Goal: Transaction & Acquisition: Download file/media

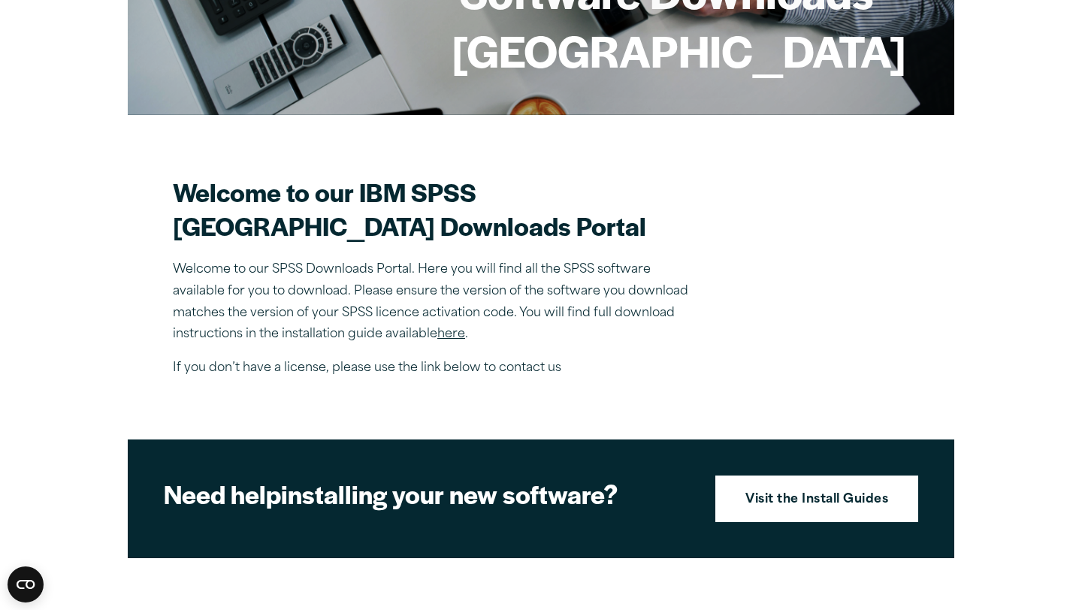
click at [461, 340] on link "here" at bounding box center [451, 334] width 28 height 12
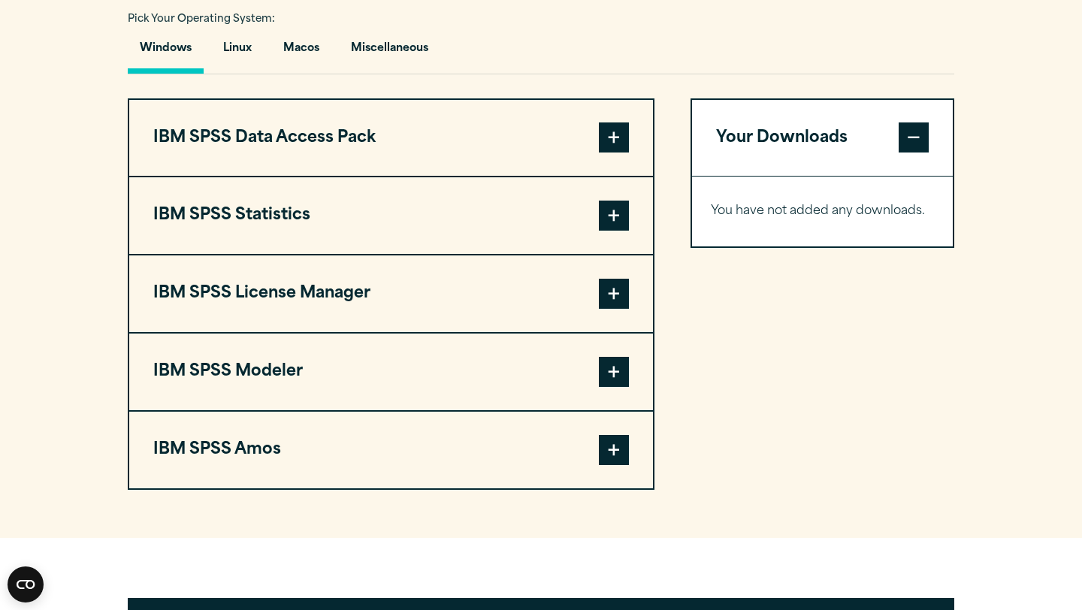
scroll to position [1130, 0]
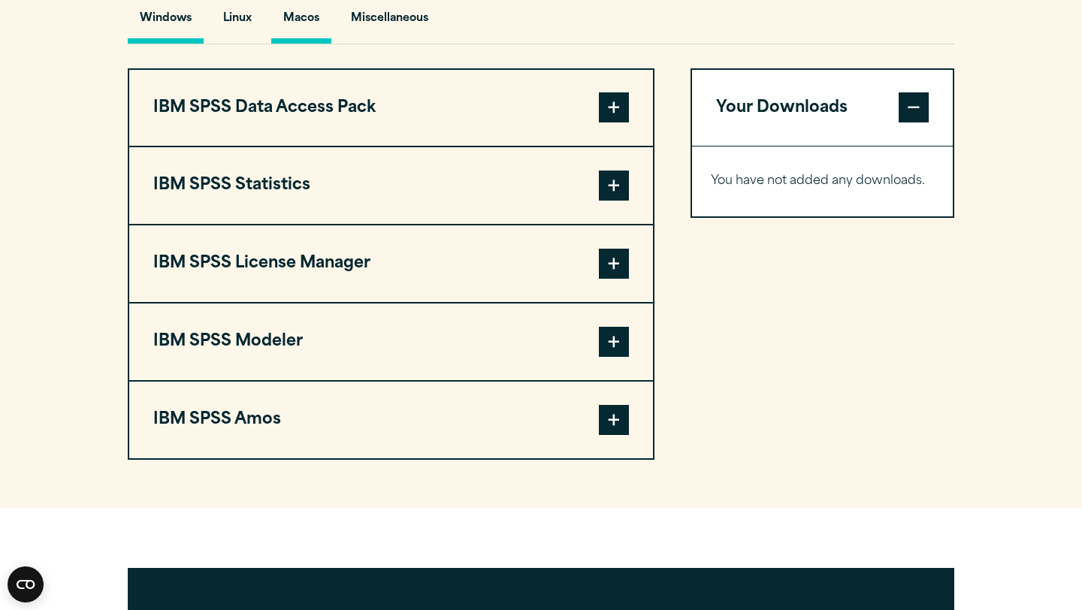
click at [309, 44] on button "Macos" at bounding box center [301, 22] width 60 height 43
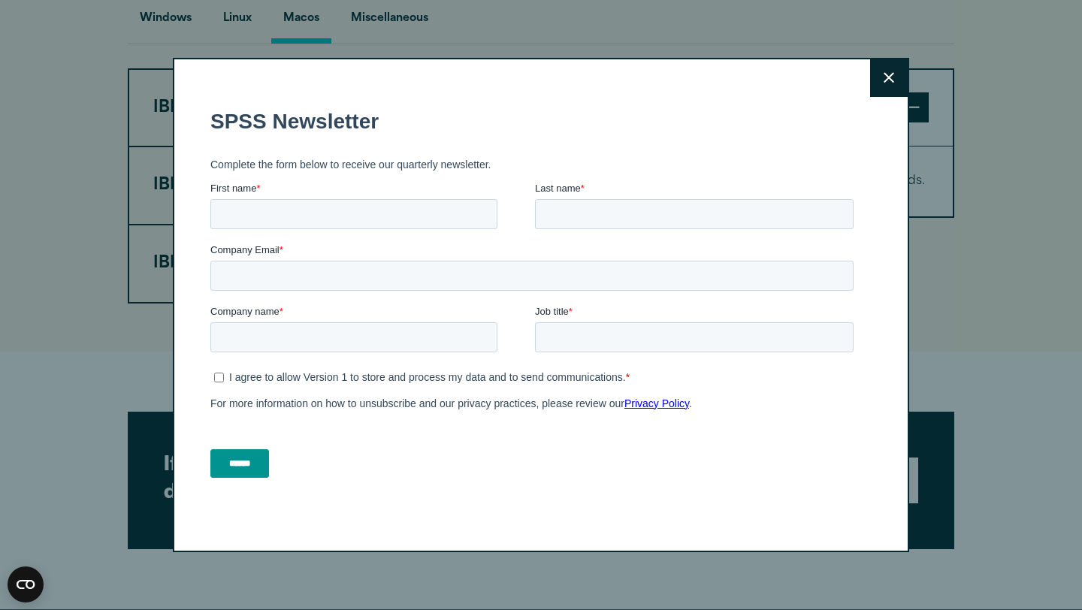
click at [879, 83] on button "Close" at bounding box center [889, 78] width 38 height 38
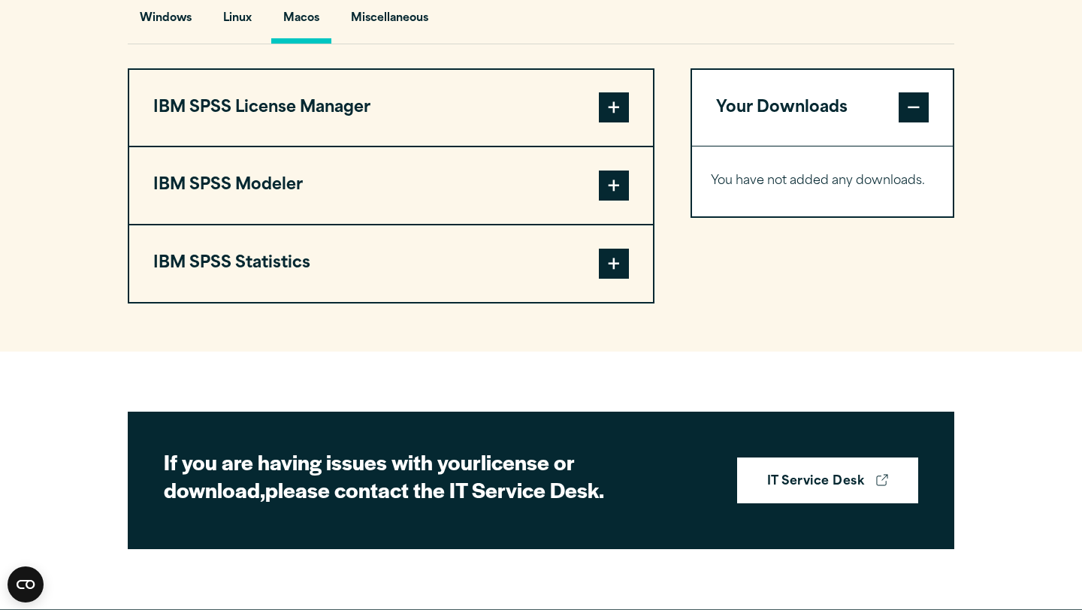
click at [627, 279] on span at bounding box center [614, 264] width 30 height 30
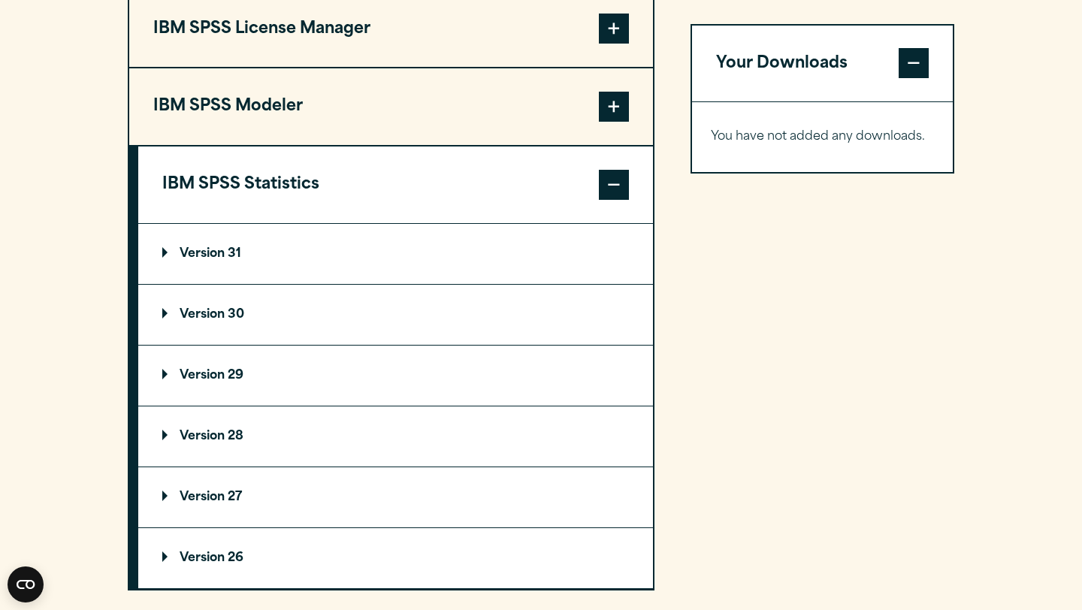
scroll to position [1231, 0]
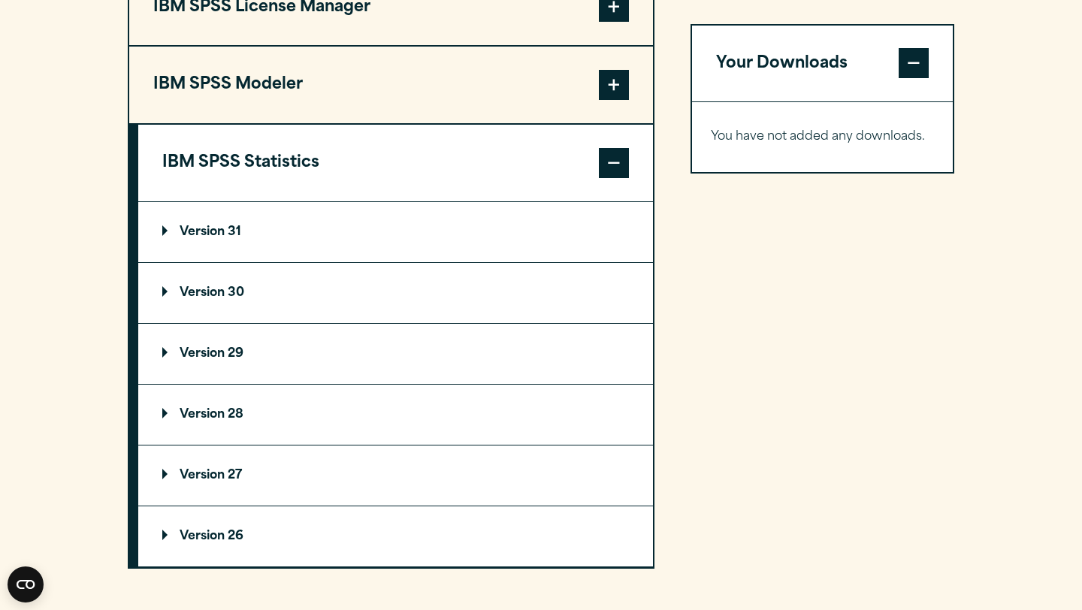
click at [168, 323] on summary "Version 30" at bounding box center [395, 293] width 515 height 60
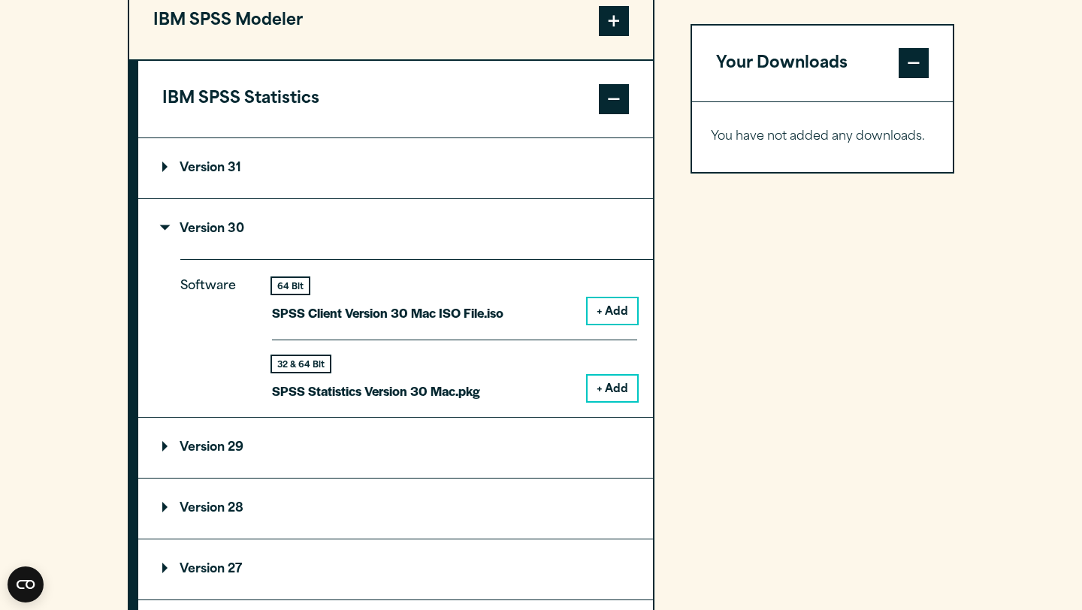
scroll to position [1326, 0]
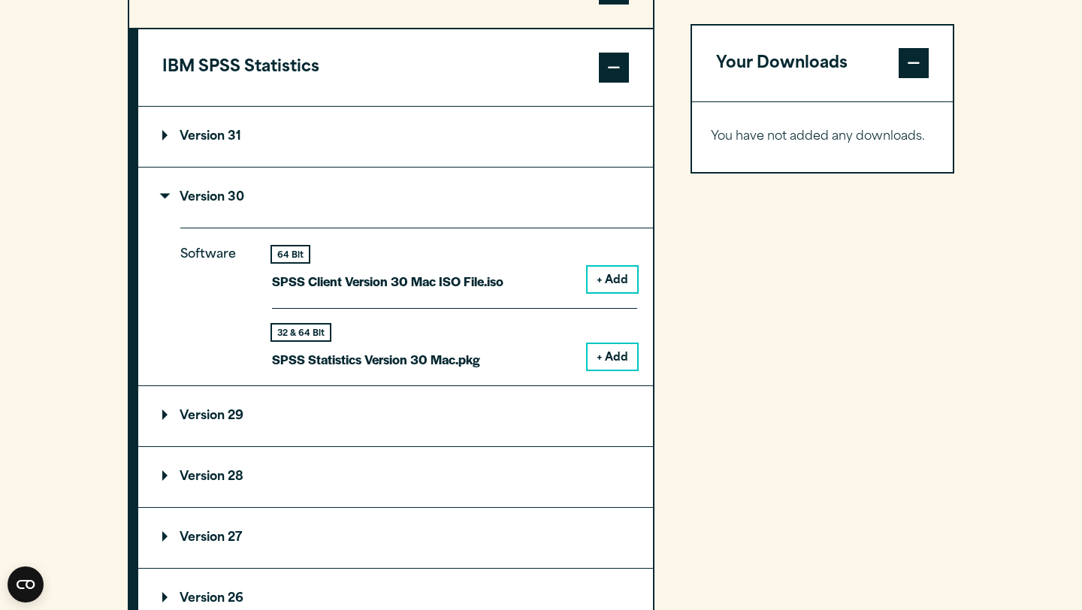
click at [605, 370] on button "+ Add" at bounding box center [613, 357] width 50 height 26
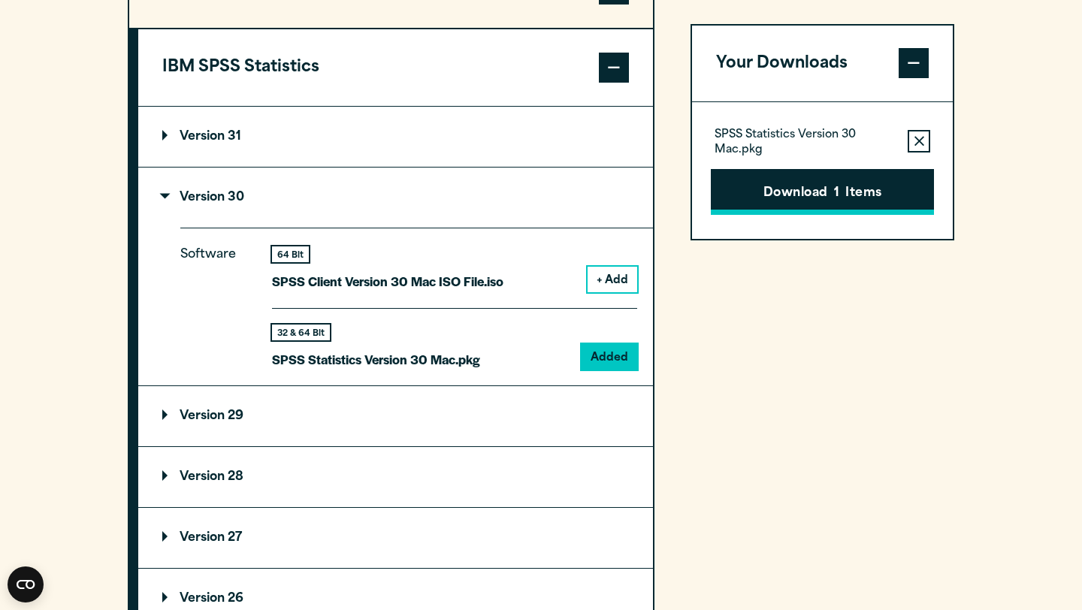
click at [766, 189] on button "Download 1 Items" at bounding box center [822, 192] width 223 height 47
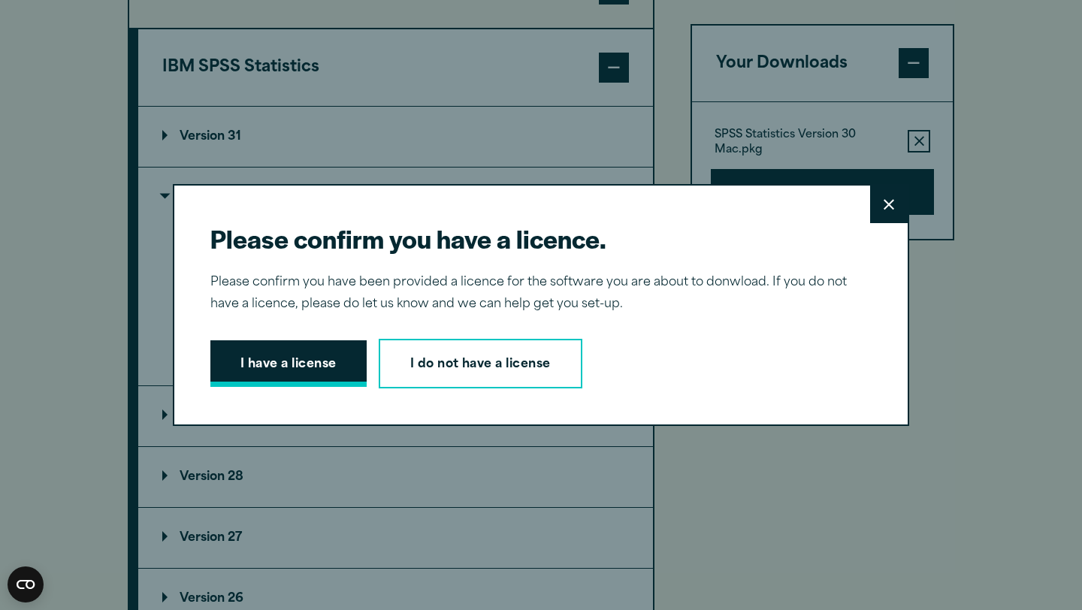
click at [275, 361] on button "I have a license" at bounding box center [288, 363] width 156 height 47
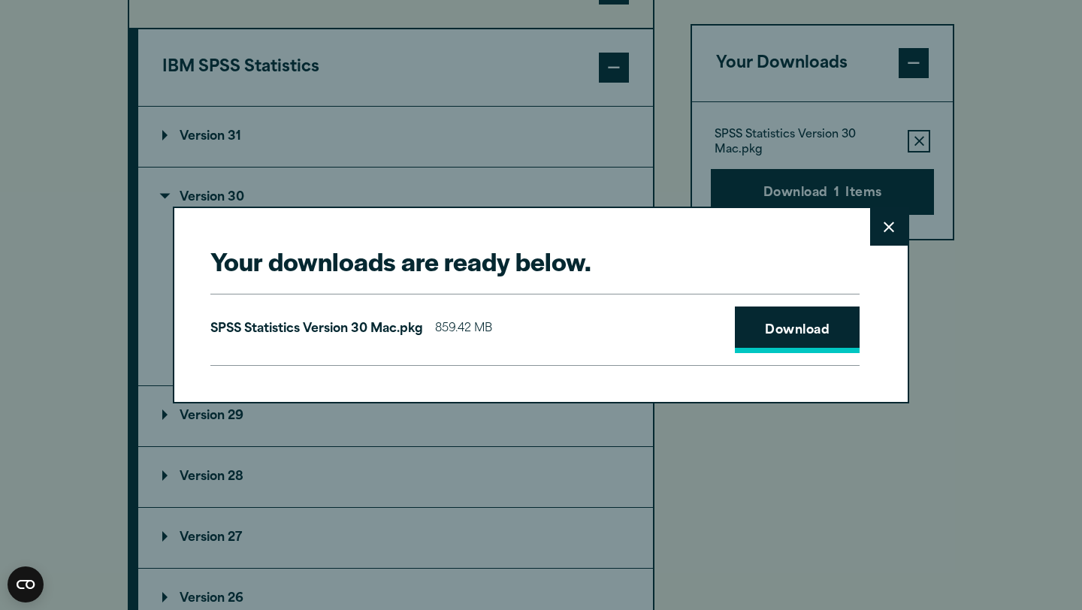
click at [762, 344] on link "Download" at bounding box center [797, 330] width 125 height 47
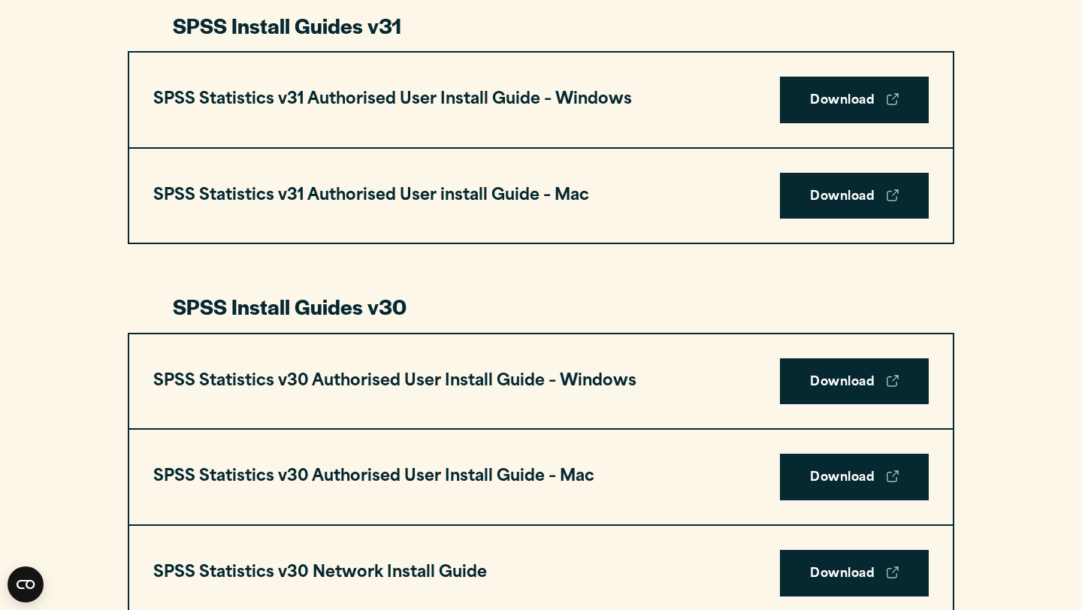
scroll to position [835, 0]
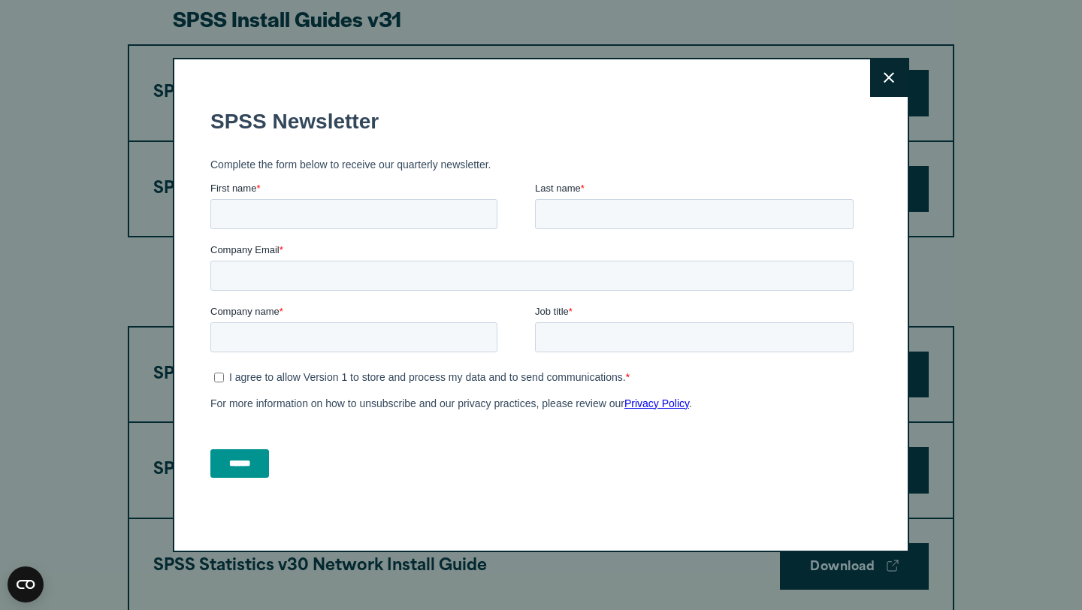
click at [884, 86] on button "Close" at bounding box center [889, 78] width 38 height 38
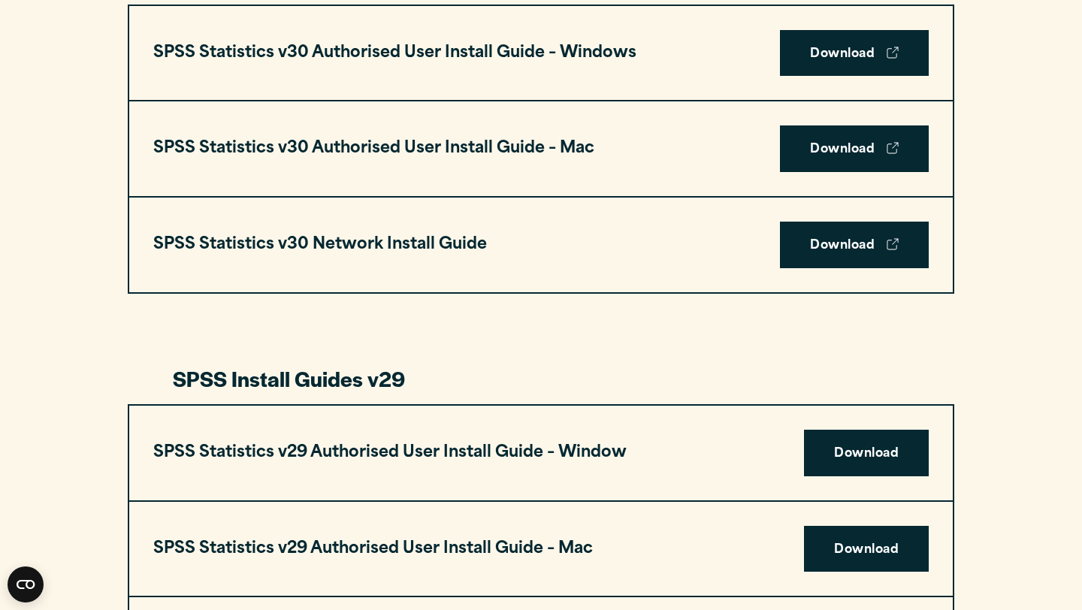
scroll to position [1286, 0]
